Goal: Information Seeking & Learning: Learn about a topic

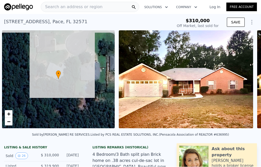
scroll to position [0, 2]
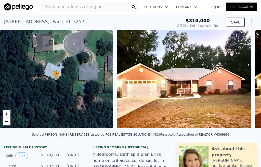
click at [60, 4] on span "Search an address or region" at bounding box center [71, 7] width 61 height 6
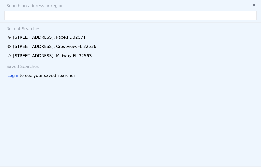
type input "-$ 329,249"
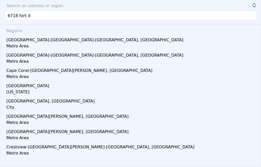
type input "6718 fort de"
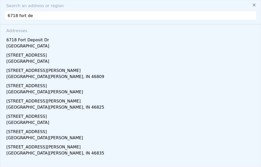
click at [18, 41] on div "6718 Fort Deposit Dr" at bounding box center [131, 39] width 250 height 8
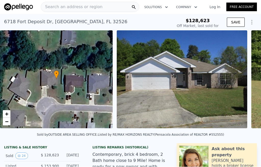
type input "-$ 137,950"
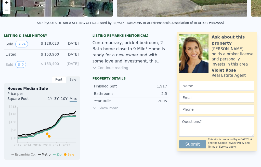
scroll to position [107, 0]
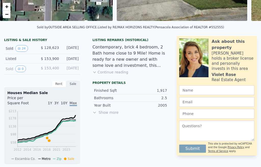
click at [21, 69] on button "0" at bounding box center [20, 69] width 11 height 7
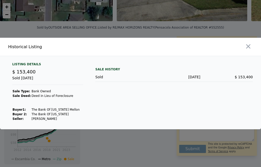
click at [7, 31] on div at bounding box center [130, 83] width 261 height 167
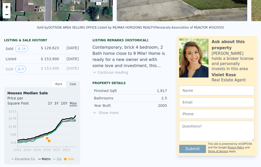
click at [24, 48] on button "24" at bounding box center [21, 48] width 12 height 7
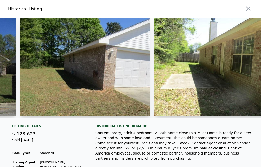
scroll to position [0, 121]
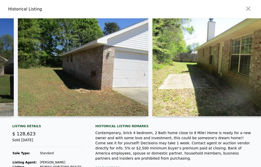
click at [96, 67] on img at bounding box center [83, 67] width 130 height 98
click at [79, 76] on img at bounding box center [83, 67] width 130 height 98
click at [67, 74] on img at bounding box center [83, 67] width 130 height 98
click at [69, 75] on img at bounding box center [83, 67] width 130 height 98
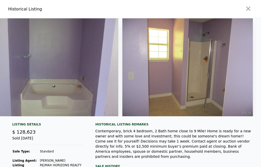
scroll to position [0, 0]
click at [248, 7] on icon "button" at bounding box center [248, 8] width 7 height 7
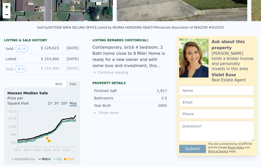
click at [104, 72] on button "Continue reading" at bounding box center [110, 72] width 36 height 5
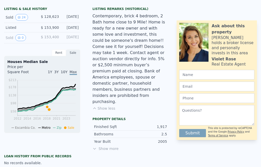
scroll to position [138, 0]
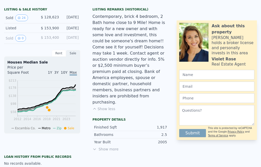
type input "$ 325,000"
type input "$ 167,010"
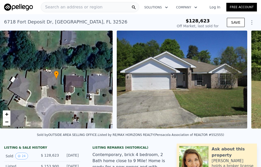
scroll to position [-1, 0]
type input "-$ 137,950"
click at [54, 9] on span "Search an address or region" at bounding box center [71, 7] width 61 height 6
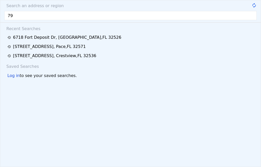
type input "7"
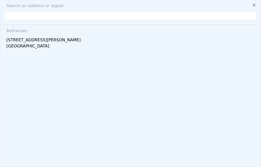
type input "$ 325,000"
type input "$ 167,010"
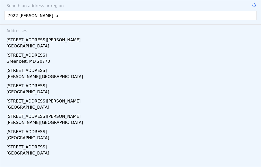
type input "7922 [PERSON_NAME] loo"
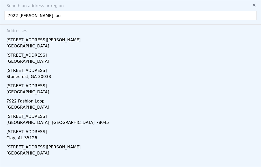
click at [17, 43] on div "[STREET_ADDRESS][PERSON_NAME]" at bounding box center [131, 39] width 250 height 8
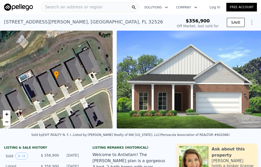
type input "-$ 386,285"
click at [52, 8] on span "Search an address or region" at bounding box center [71, 7] width 61 height 6
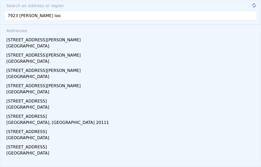
type input "7923 [PERSON_NAME] loop"
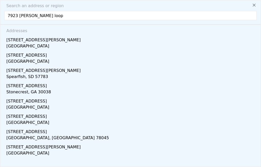
click at [8, 40] on div "[STREET_ADDRESS][PERSON_NAME]" at bounding box center [131, 39] width 250 height 8
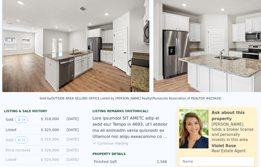
scroll to position [0, 418]
click at [25, 52] on img at bounding box center [75, 43] width 147 height 98
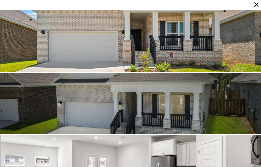
scroll to position [0, 0]
click at [34, 49] on div at bounding box center [130, 40] width 261 height 61
click at [254, 8] on icon at bounding box center [256, 4] width 7 height 7
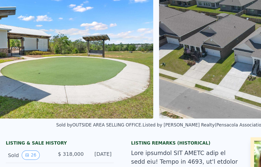
scroll to position [0, 3784]
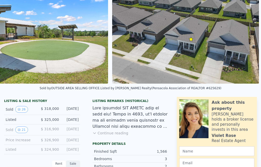
click at [104, 130] on button "Continue reading" at bounding box center [110, 132] width 36 height 5
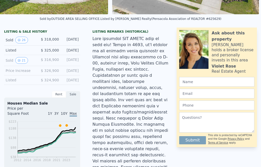
scroll to position [123, 0]
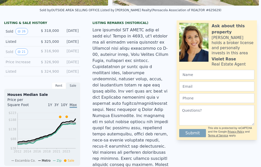
click at [24, 55] on button "21" at bounding box center [21, 51] width 12 height 7
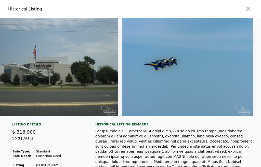
scroll to position [0, 2660]
click at [246, 10] on icon "button" at bounding box center [248, 8] width 7 height 7
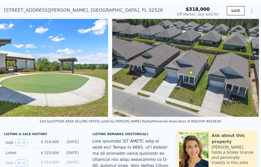
scroll to position [13, 0]
